Goal: Information Seeking & Learning: Learn about a topic

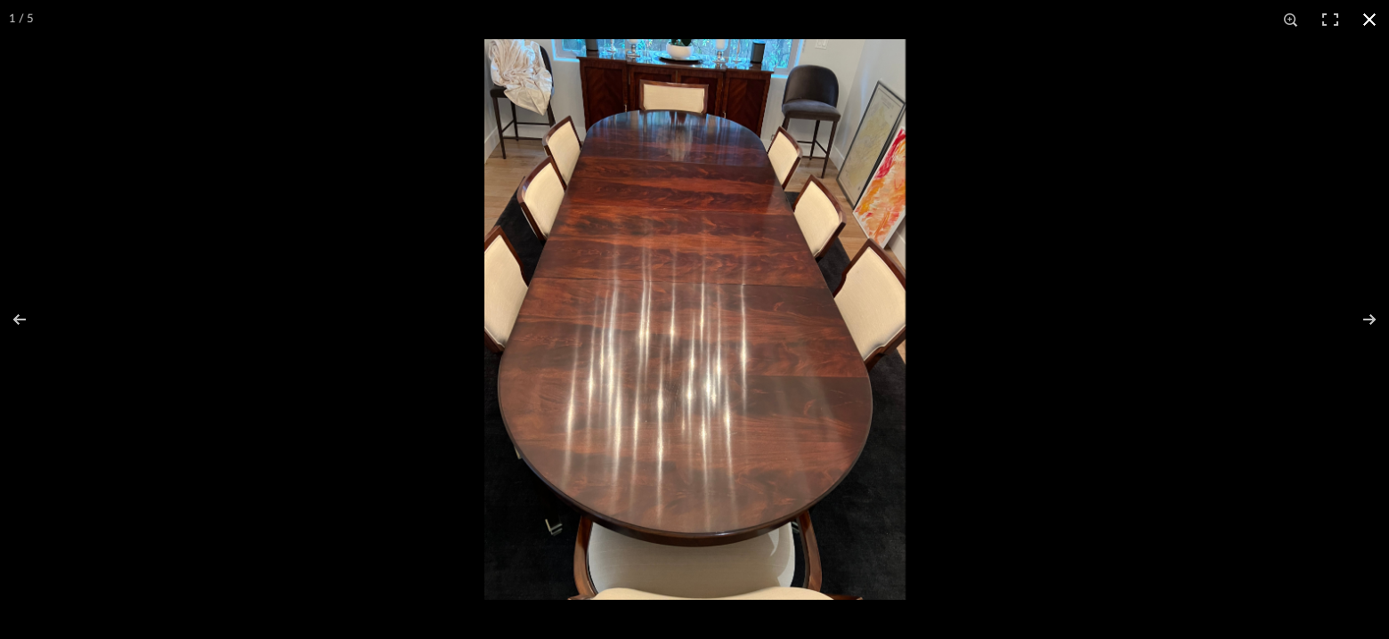
click at [1197, 250] on div at bounding box center [1178, 358] width 1389 height 639
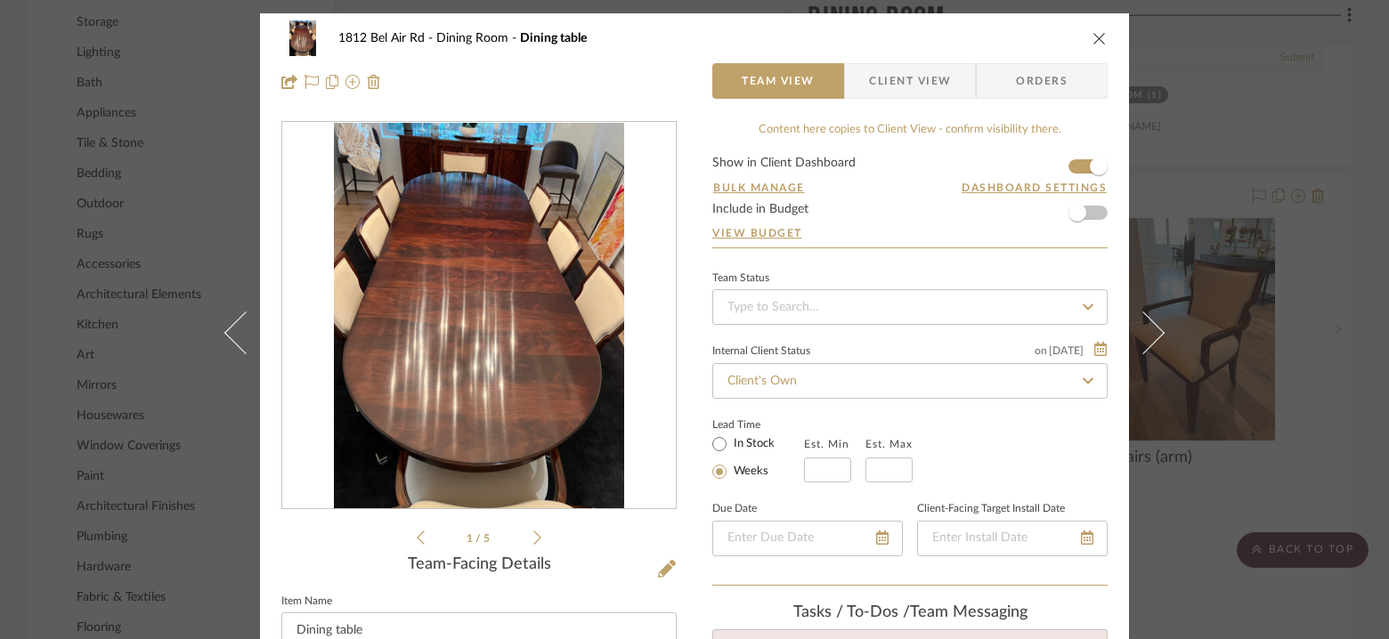
click at [1268, 124] on div "1812 Bel Air Rd Dining Room Dining table Team View Client View Orders 1 / 5 Tea…" at bounding box center [694, 319] width 1389 height 639
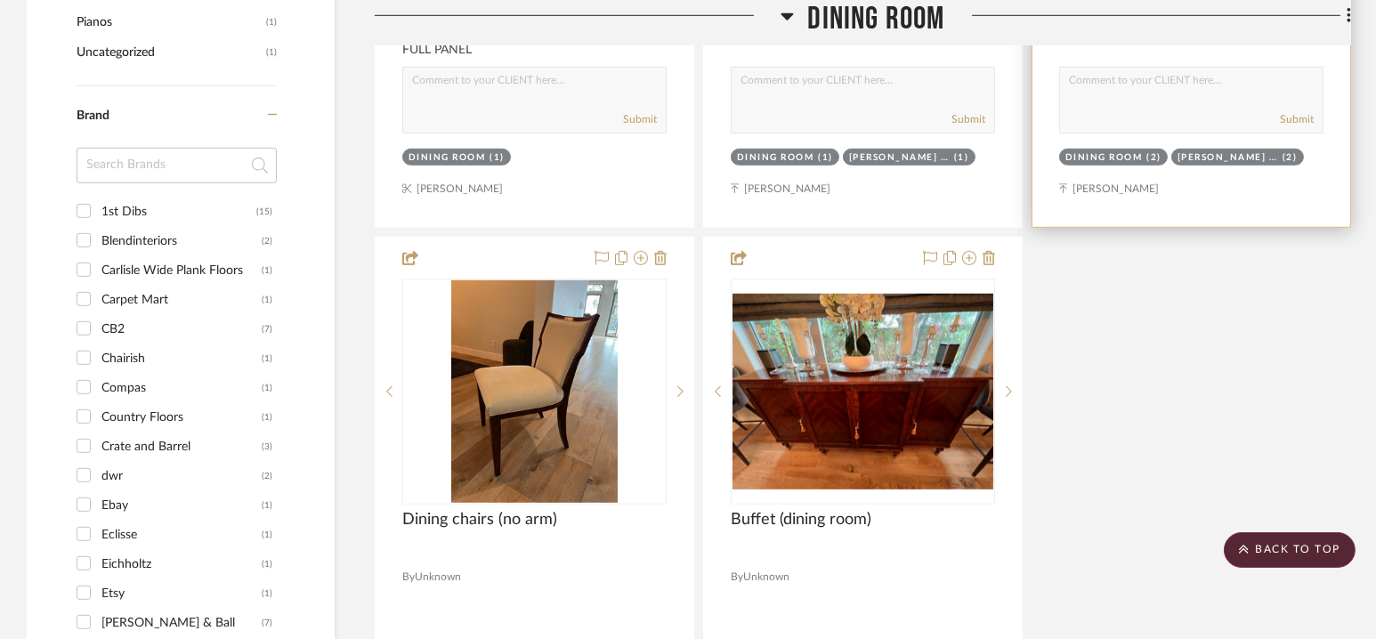
scroll to position [2372, 0]
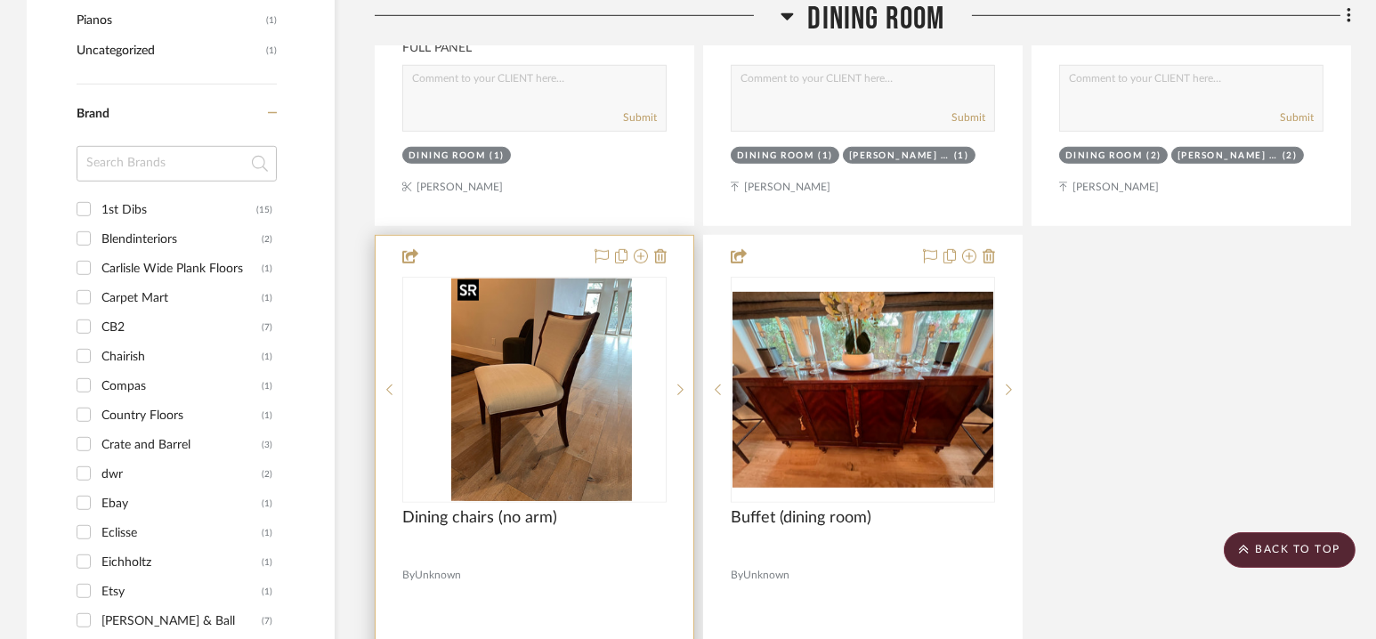
click at [570, 385] on img "0" at bounding box center [548, 390] width 167 height 223
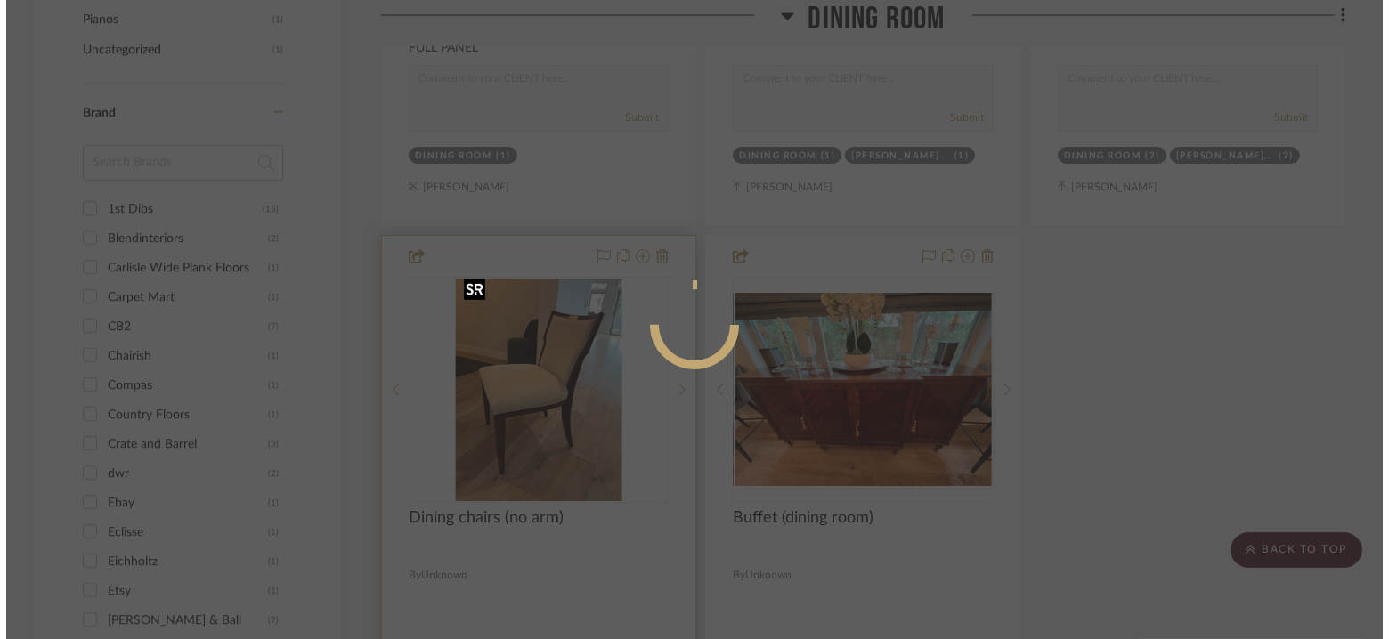
scroll to position [0, 0]
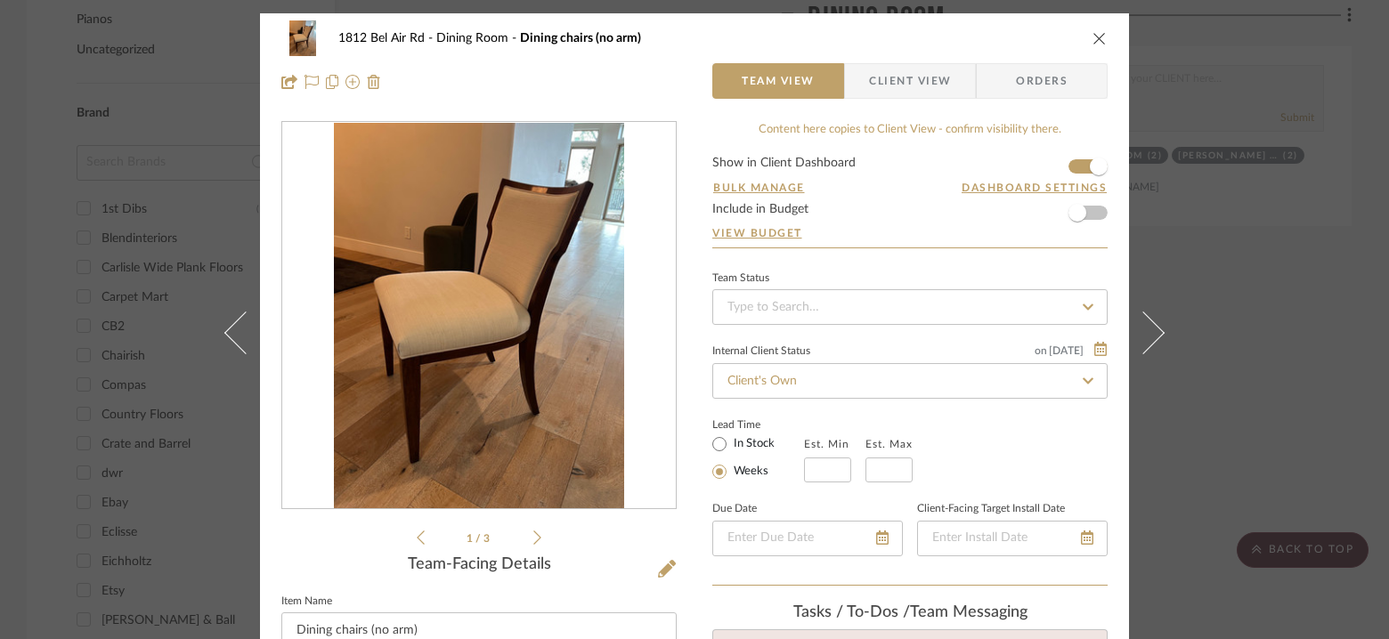
click at [483, 311] on img "0" at bounding box center [478, 316] width 289 height 386
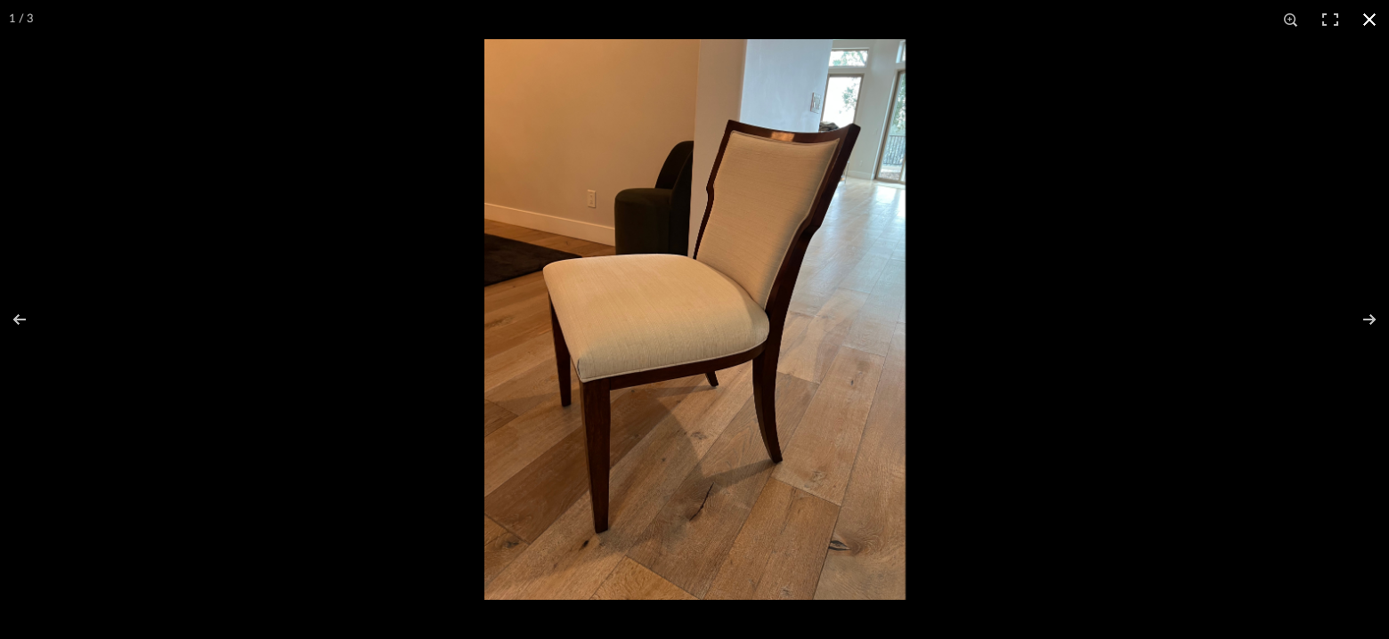
click at [295, 408] on div at bounding box center [694, 319] width 1389 height 639
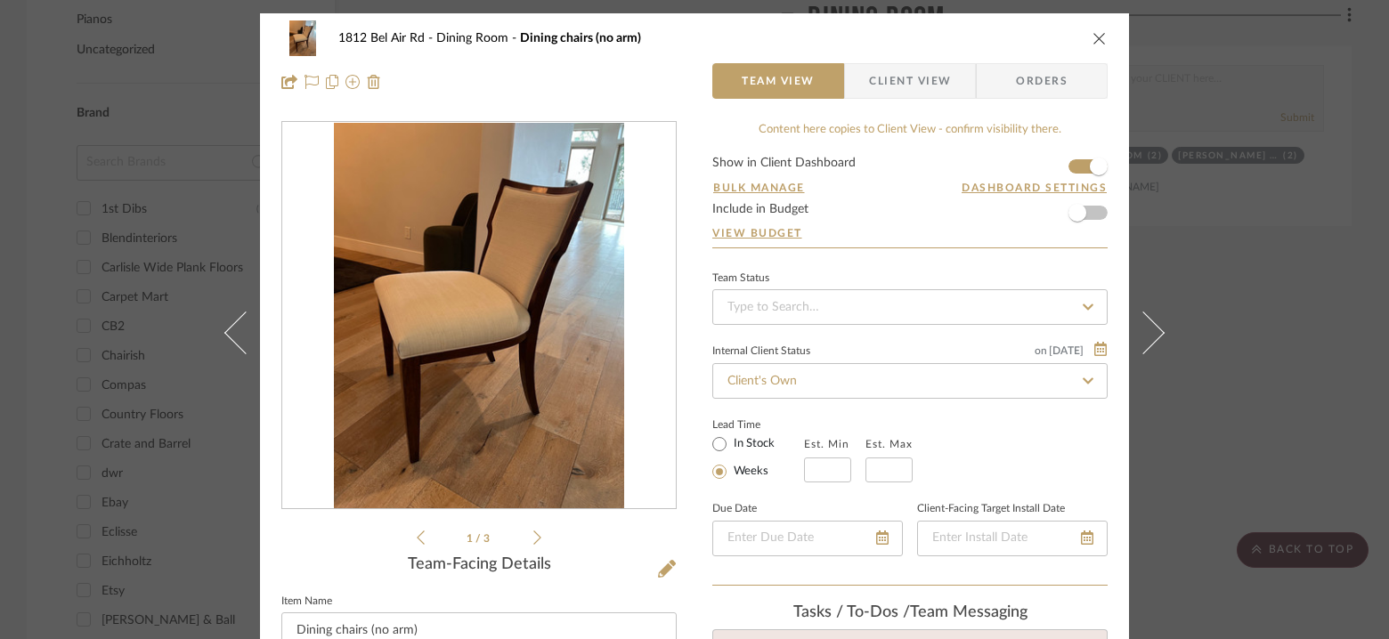
click at [1230, 138] on div "1812 Bel Air Rd Dining Room Dining chairs (no arm) Team View Client View Orders…" at bounding box center [694, 319] width 1389 height 639
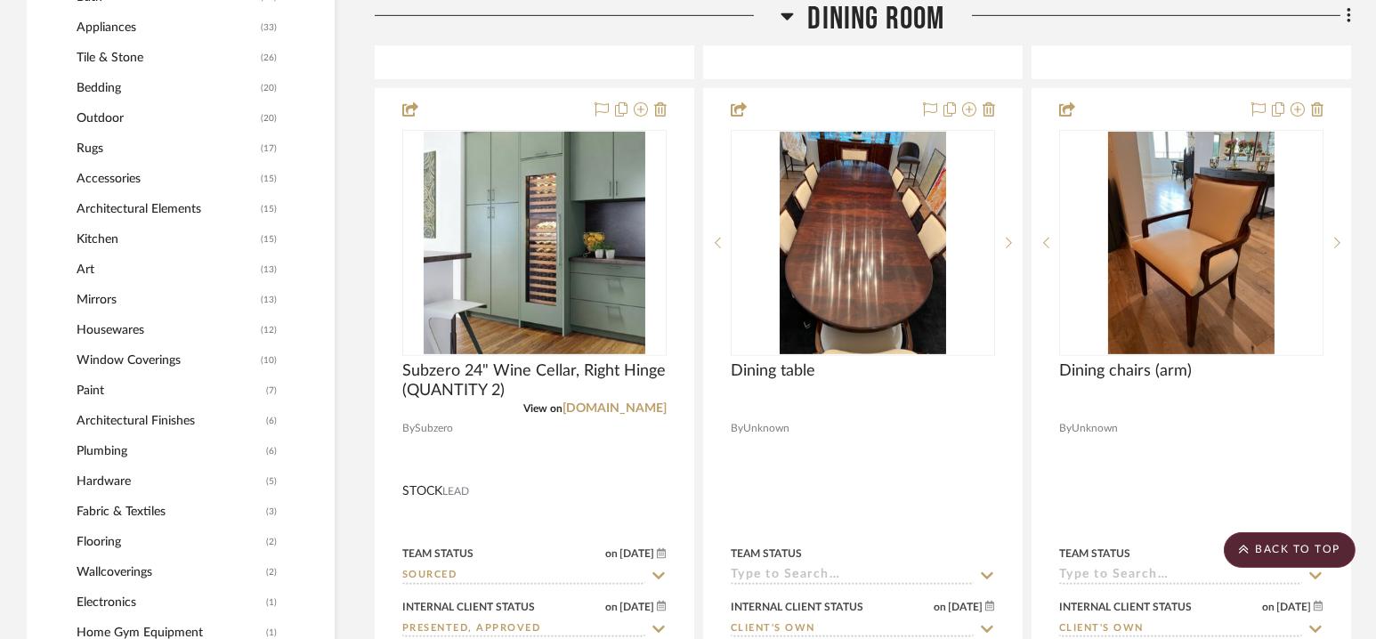
scroll to position [1729, 0]
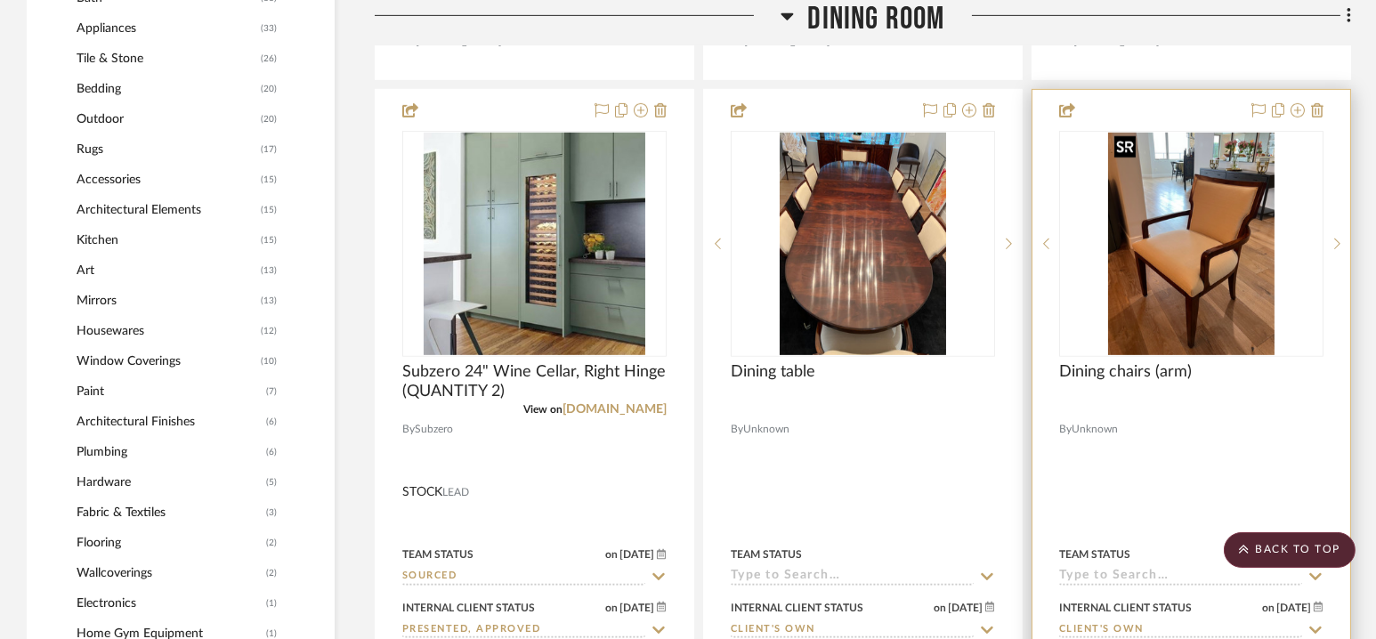
click at [1191, 215] on img "0" at bounding box center [1191, 244] width 167 height 223
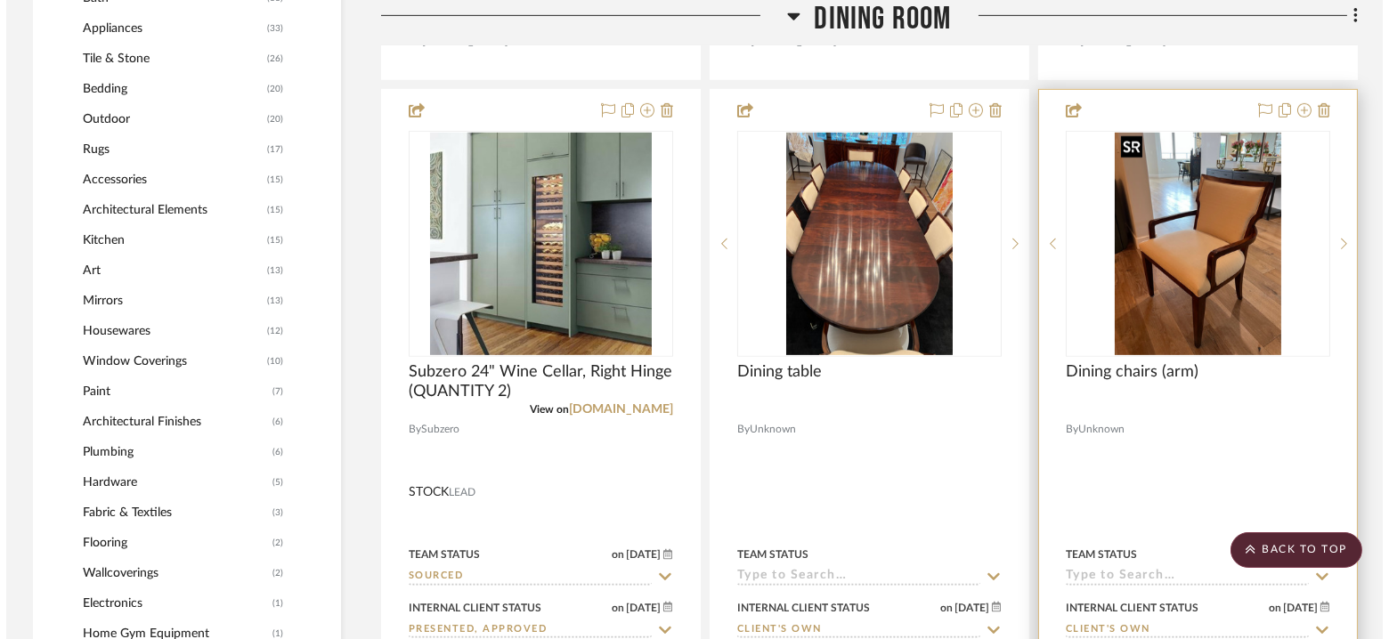
scroll to position [0, 0]
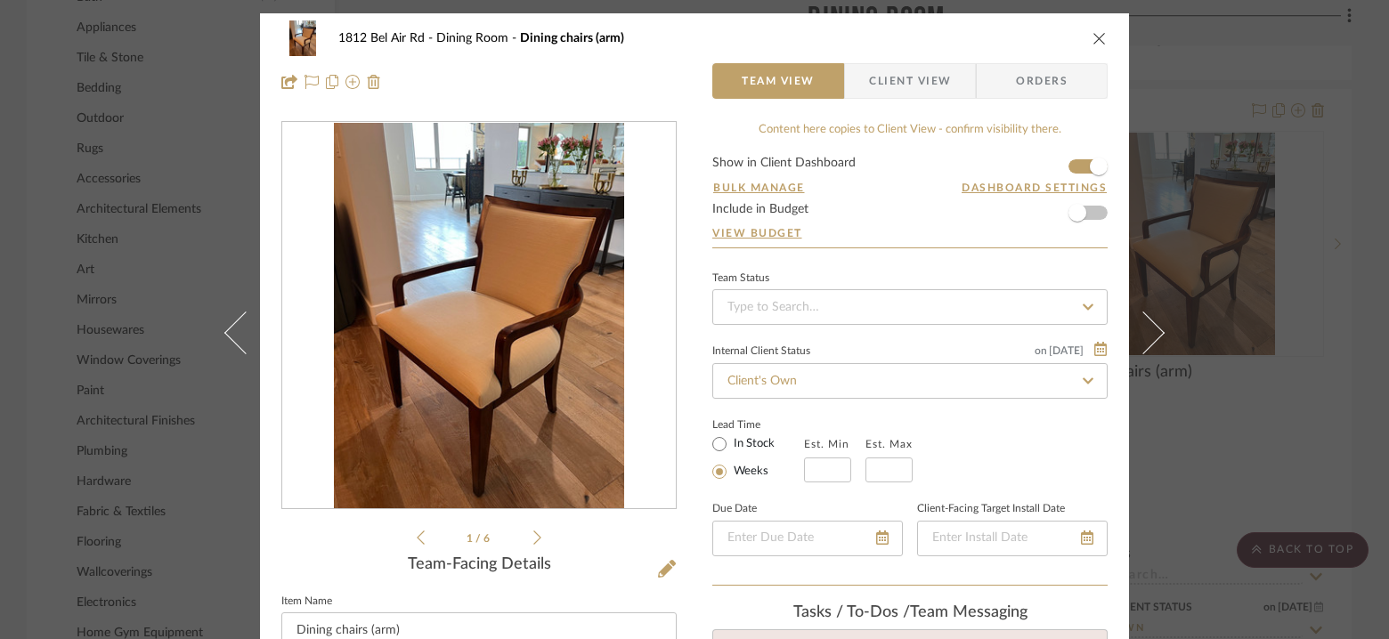
click at [514, 283] on img "0" at bounding box center [478, 316] width 289 height 386
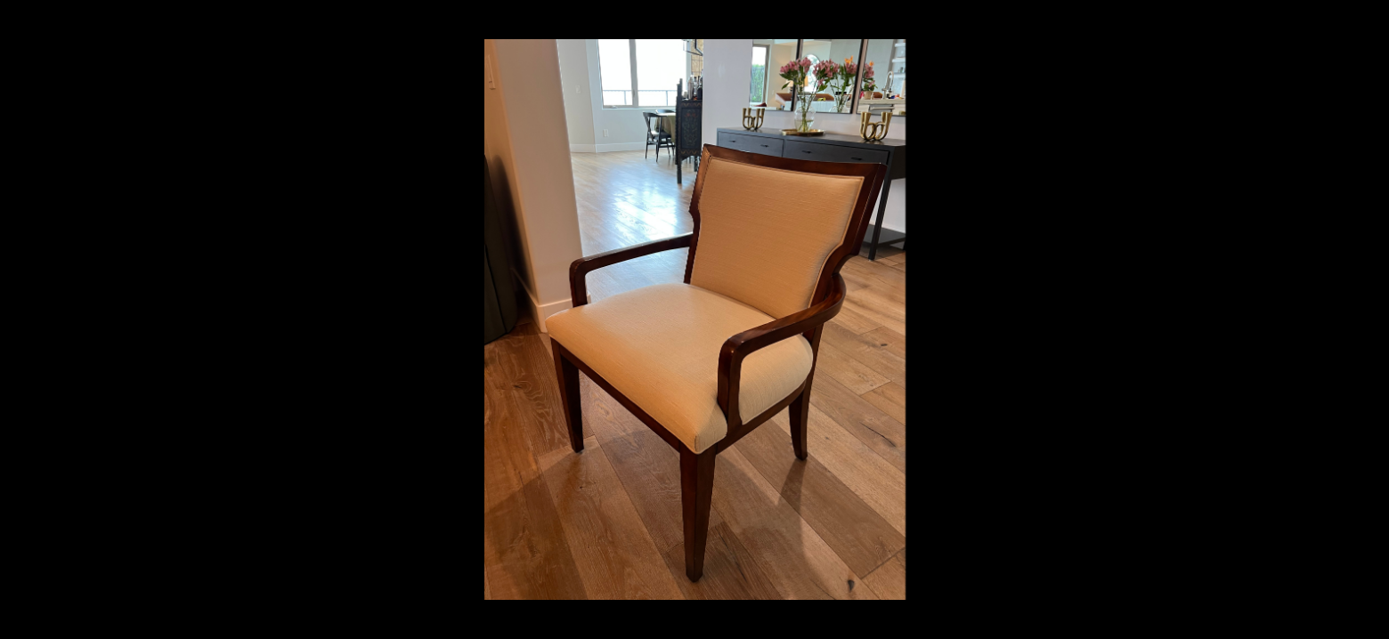
click at [267, 524] on div at bounding box center [694, 319] width 1389 height 639
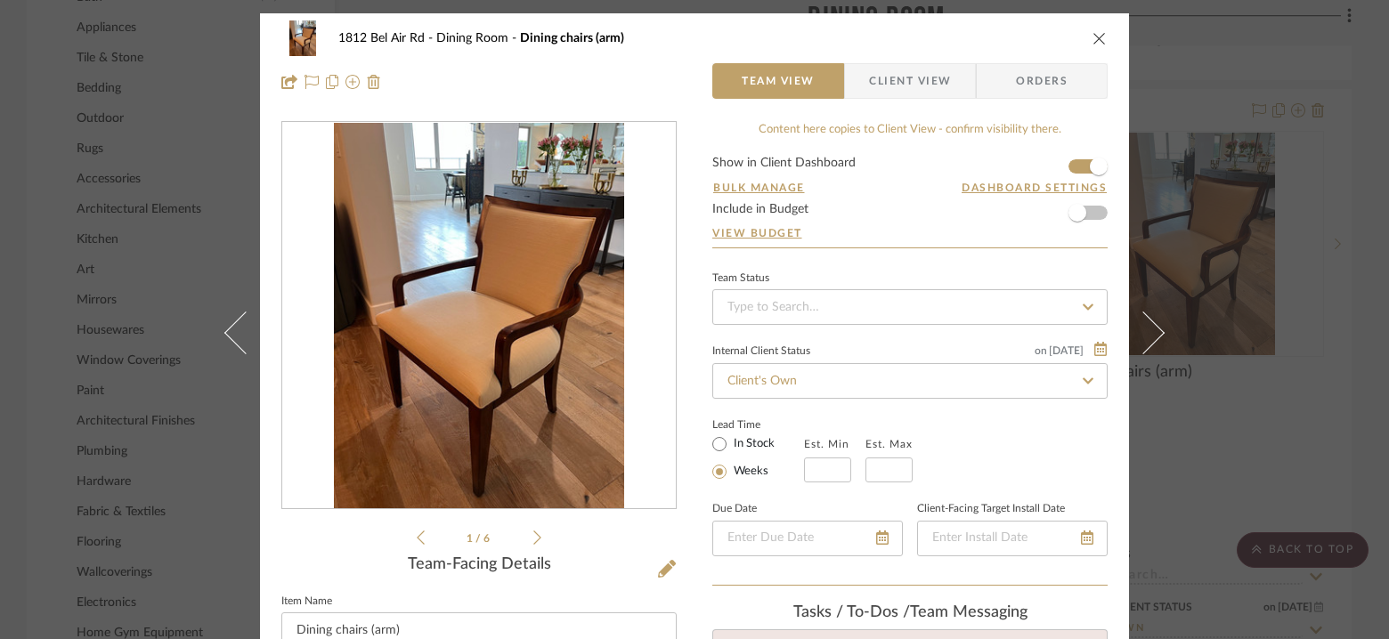
click at [1097, 37] on icon "close" at bounding box center [1099, 38] width 14 height 14
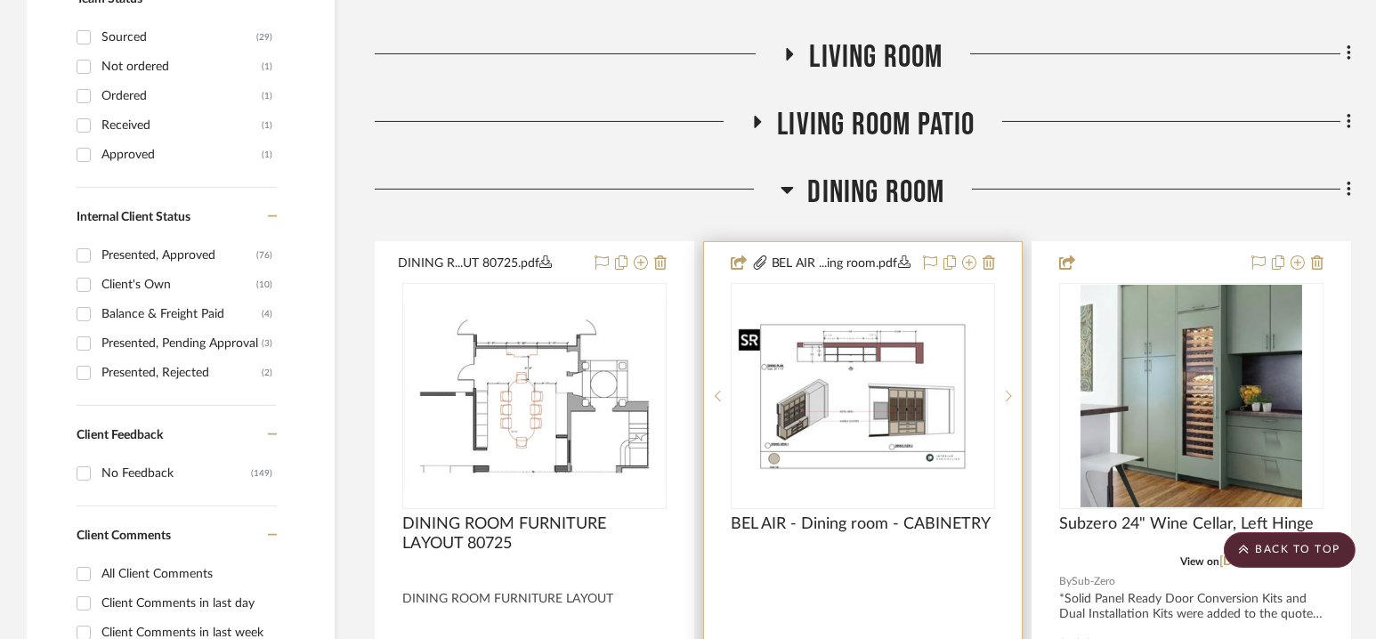
scroll to position [770, 0]
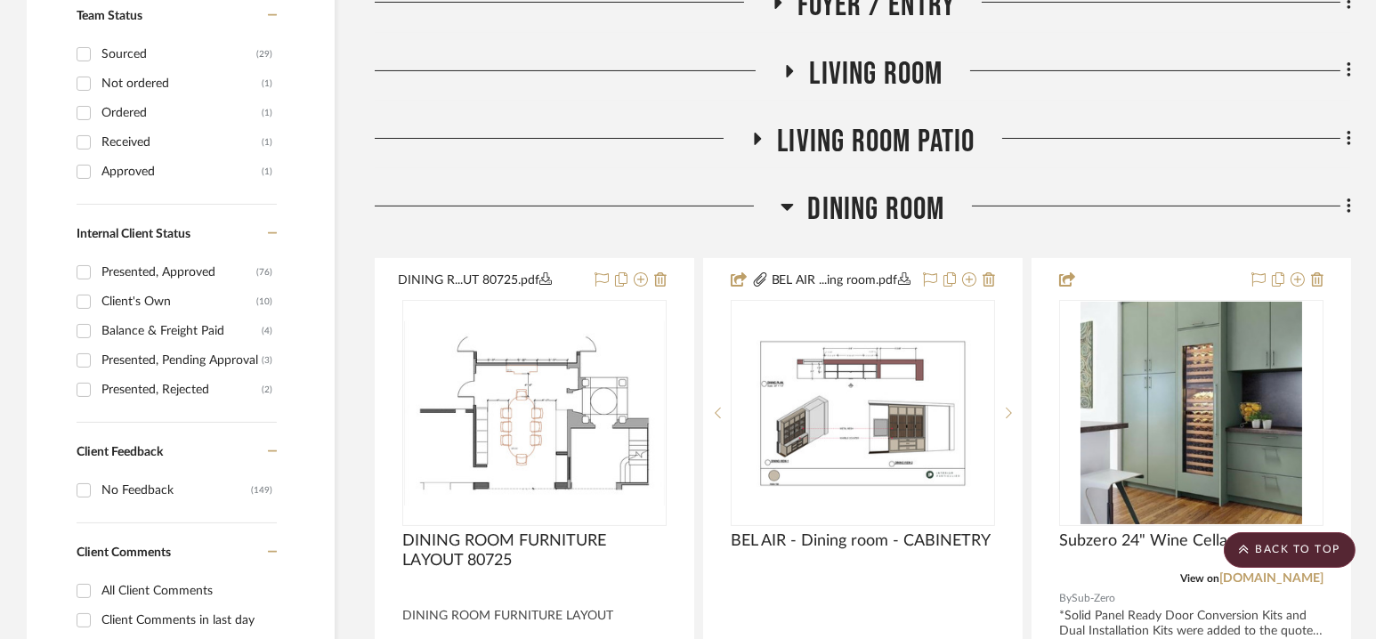
click at [870, 208] on span "Dining Room" at bounding box center [875, 209] width 137 height 38
